Goal: Task Accomplishment & Management: Complete application form

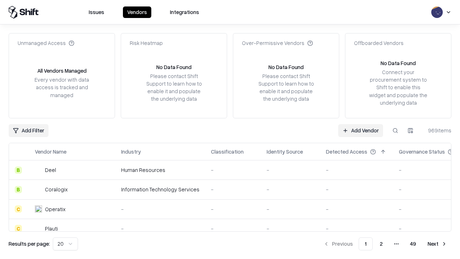
click at [360, 130] on link "Add Vendor" at bounding box center [360, 130] width 45 height 13
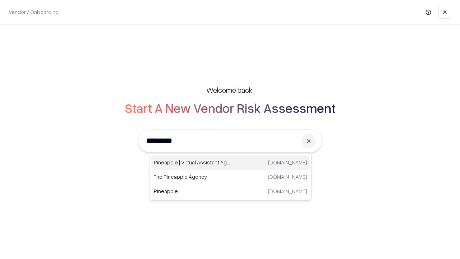
click at [230, 162] on div "Pineapple | Virtual Assistant Agency [DOMAIN_NAME]" at bounding box center [230, 162] width 159 height 14
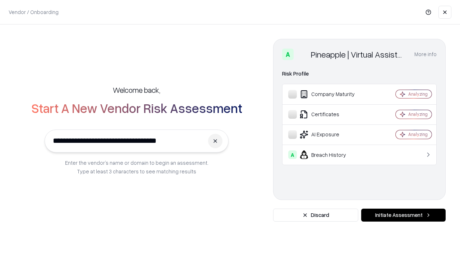
type input "**********"
click at [403, 215] on button "Initiate Assessment" at bounding box center [403, 214] width 84 height 13
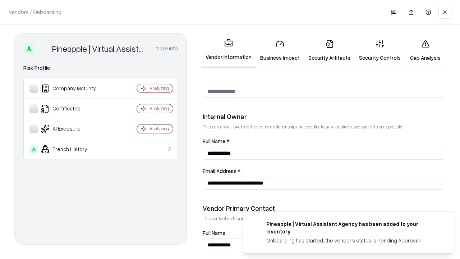
scroll to position [372, 0]
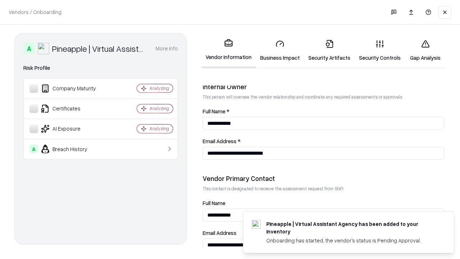
click at [280, 50] on link "Business Impact" at bounding box center [280, 50] width 48 height 33
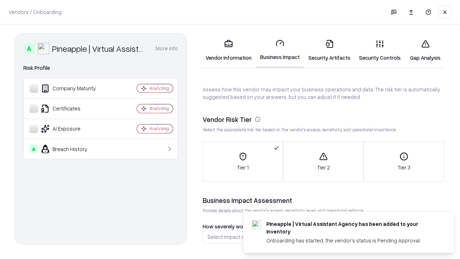
click at [329, 50] on link "Security Artifacts" at bounding box center [329, 50] width 51 height 33
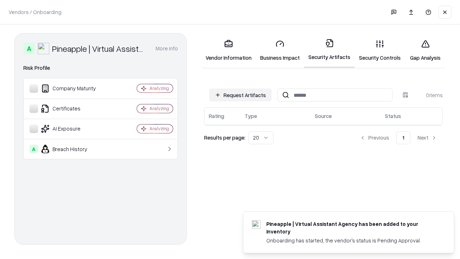
click at [240, 95] on button "Request Artifacts" at bounding box center [240, 94] width 63 height 13
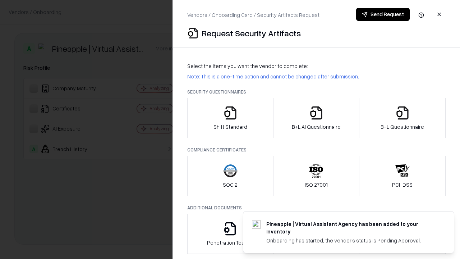
click at [230, 118] on icon "button" at bounding box center [230, 113] width 14 height 14
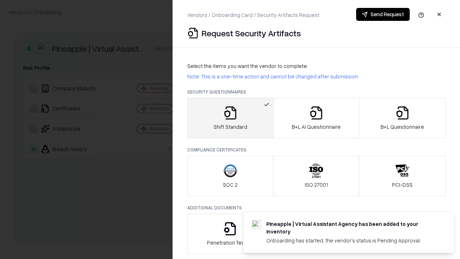
click at [383, 14] on button "Send Request" at bounding box center [383, 14] width 54 height 13
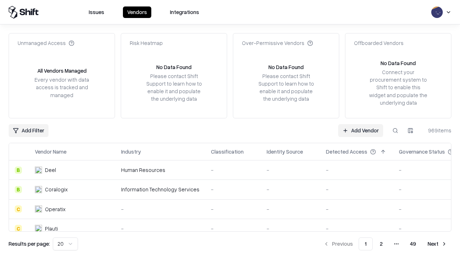
click at [360, 130] on link "Add Vendor" at bounding box center [360, 130] width 45 height 13
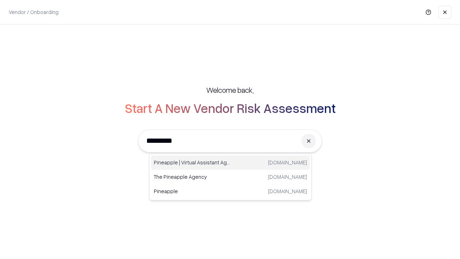
click at [230, 162] on div "Pineapple | Virtual Assistant Agency [DOMAIN_NAME]" at bounding box center [230, 162] width 159 height 14
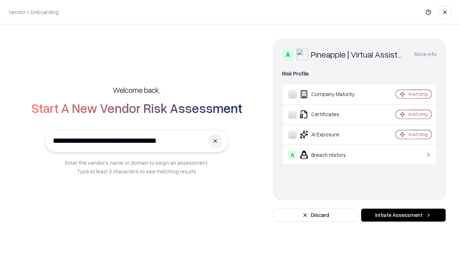
type input "**********"
click at [403, 215] on button "Initiate Assessment" at bounding box center [403, 214] width 84 height 13
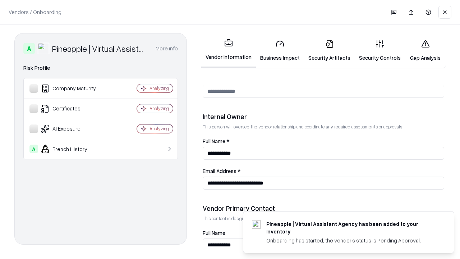
scroll to position [372, 0]
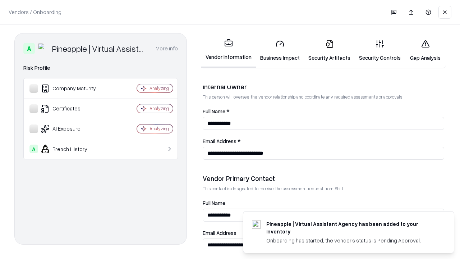
click at [425, 50] on link "Gap Analysis" at bounding box center [425, 50] width 41 height 33
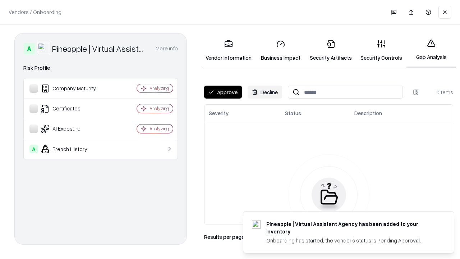
click at [223, 92] on button "Approve" at bounding box center [223, 92] width 38 height 13
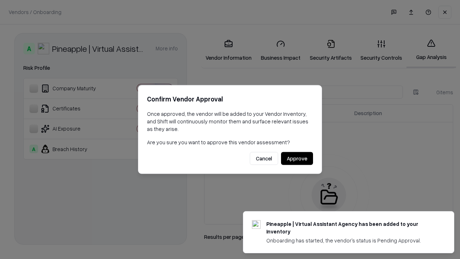
click at [297, 158] on button "Approve" at bounding box center [297, 158] width 32 height 13
